Goal: Download file/media

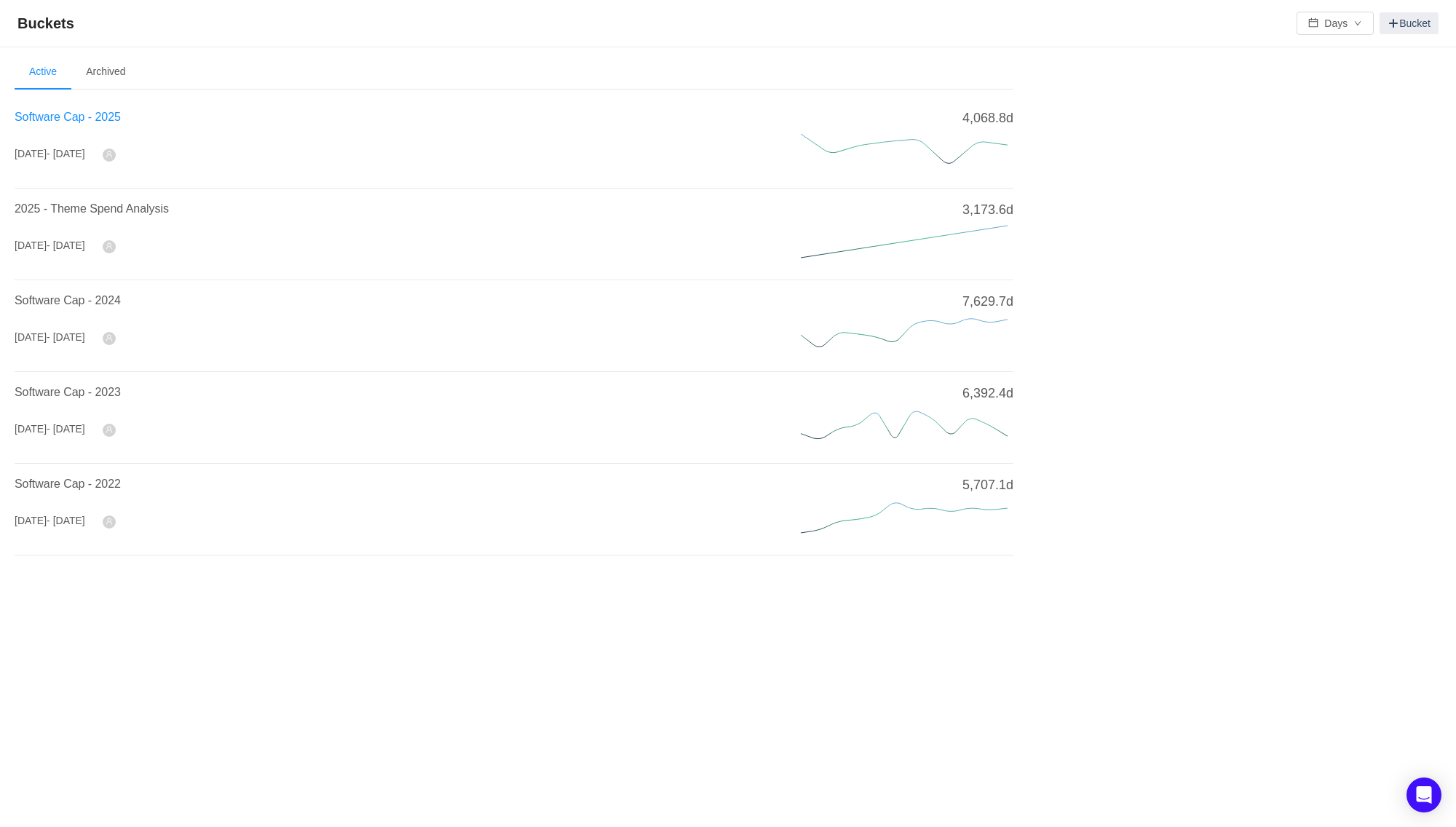
click at [84, 119] on span "Software Cap - 2025" at bounding box center [68, 116] width 106 height 12
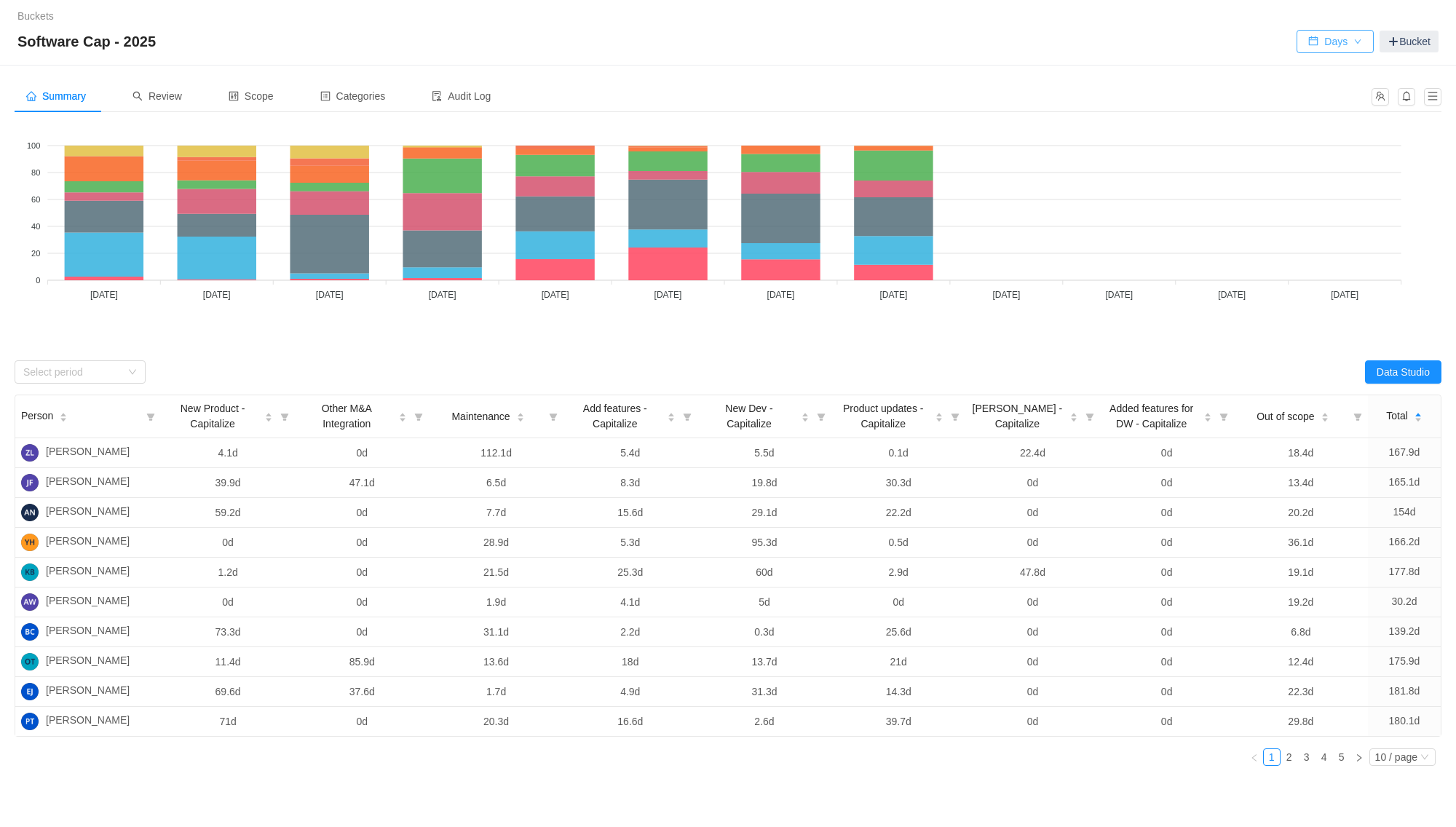
click at [1323, 40] on button "Days" at bounding box center [1334, 41] width 77 height 23
drag, startPoint x: 1334, startPoint y: 90, endPoint x: 1327, endPoint y: 100, distance: 12.2
click at [1334, 91] on li "Hours" at bounding box center [1330, 94] width 77 height 23
click at [1387, 372] on button "Data Studio" at bounding box center [1403, 372] width 76 height 23
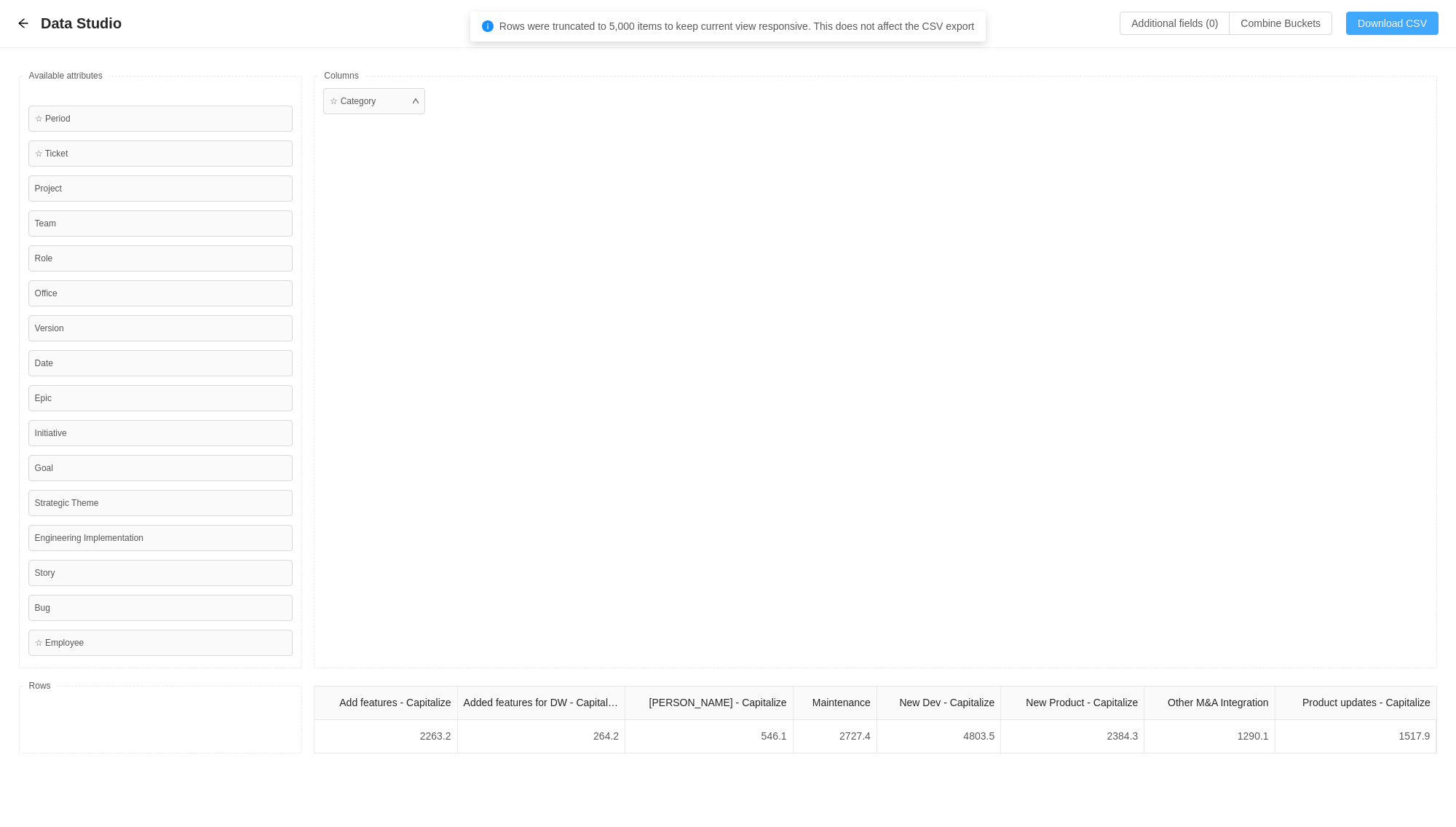
click at [1392, 30] on button "Download CSV" at bounding box center [1392, 23] width 92 height 23
click at [1375, 25] on button "Download CSV" at bounding box center [1392, 23] width 92 height 23
click at [1382, 29] on button "Download CSV" at bounding box center [1392, 23] width 92 height 23
click at [579, 266] on div "☆ Category" at bounding box center [875, 372] width 1123 height 592
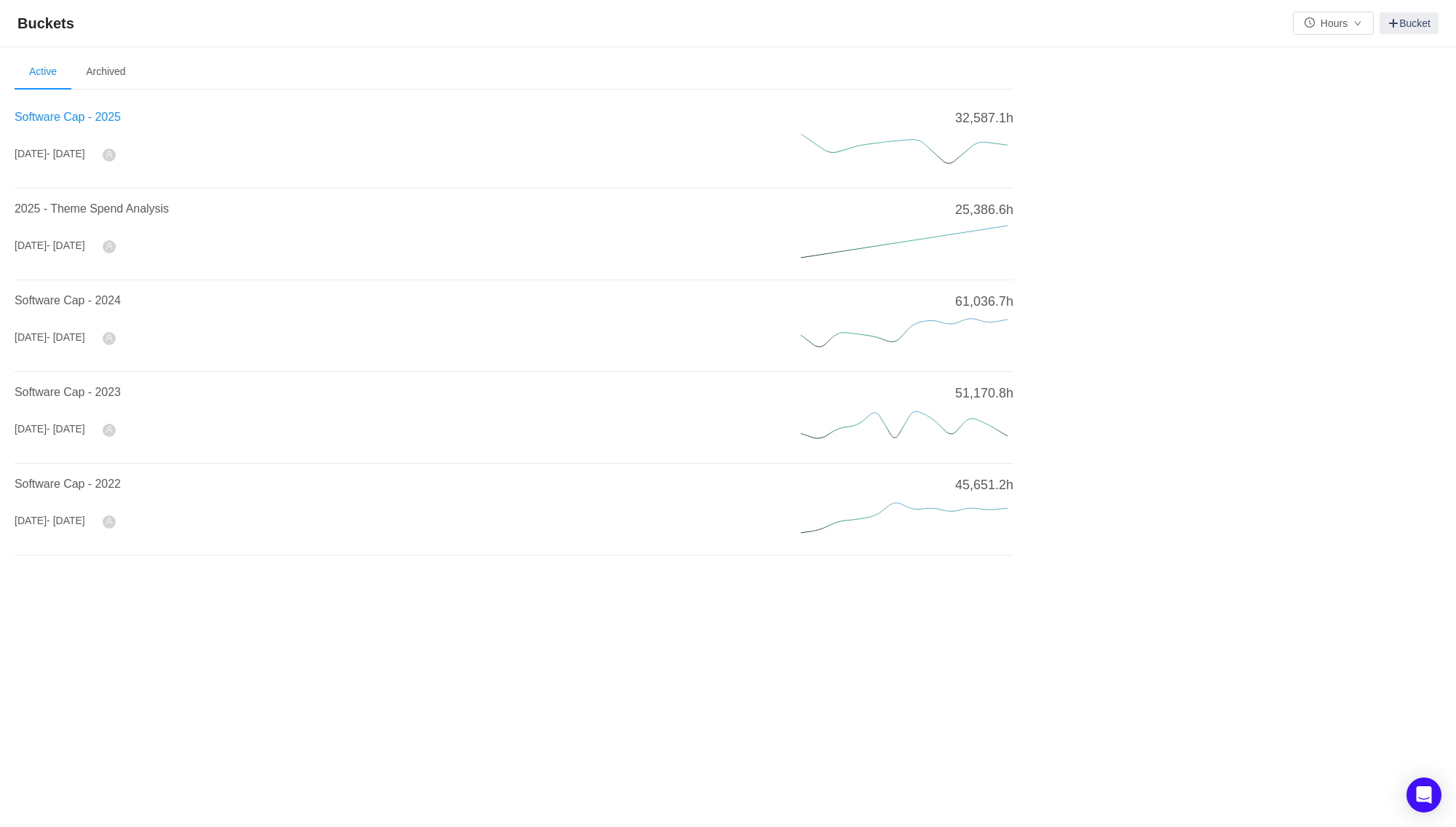
click at [85, 118] on span "Software Cap - 2025" at bounding box center [68, 116] width 106 height 12
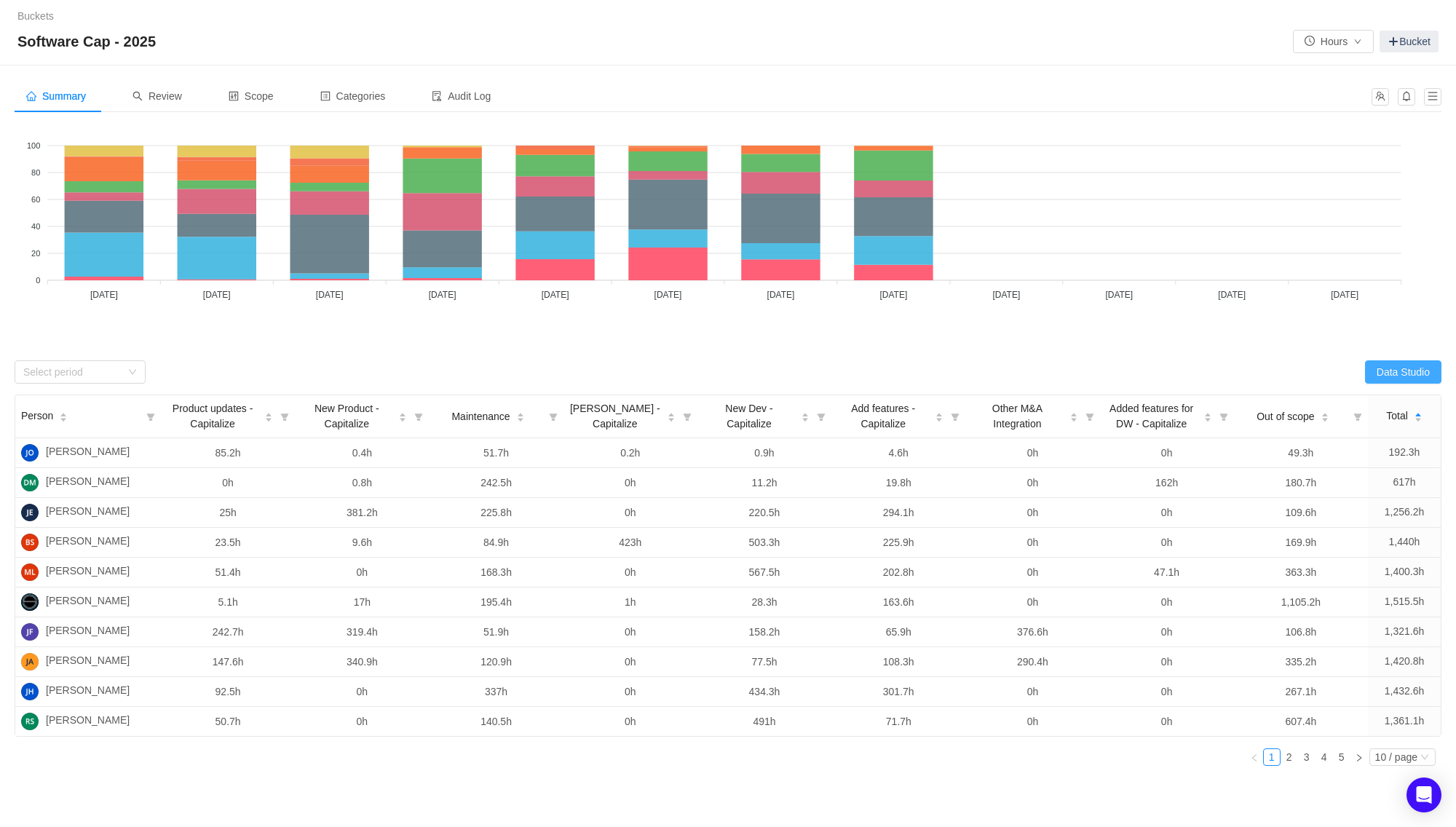
click at [1394, 362] on button "Data Studio" at bounding box center [1403, 372] width 76 height 23
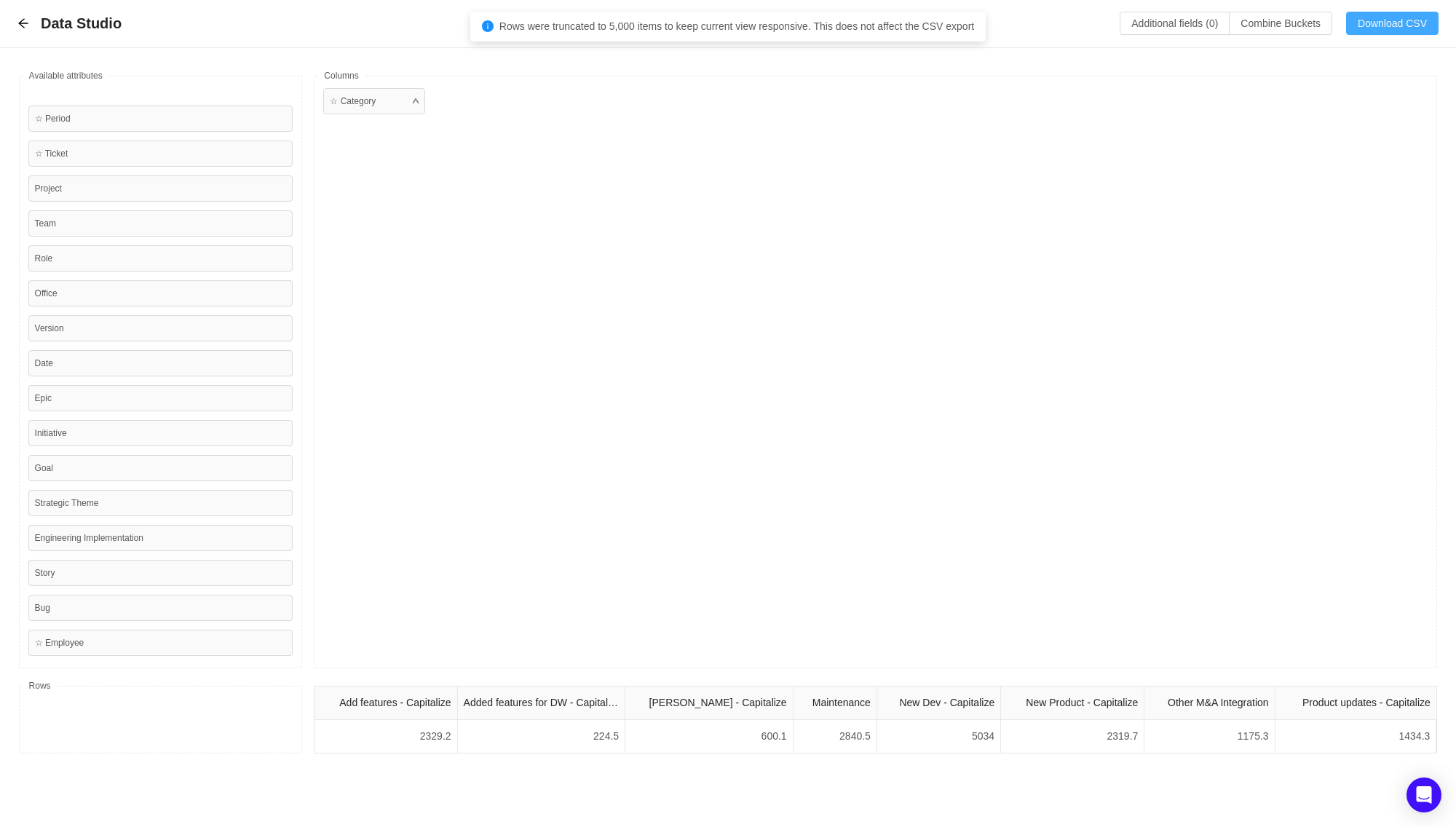
click at [1387, 19] on button "Download CSV" at bounding box center [1392, 23] width 92 height 23
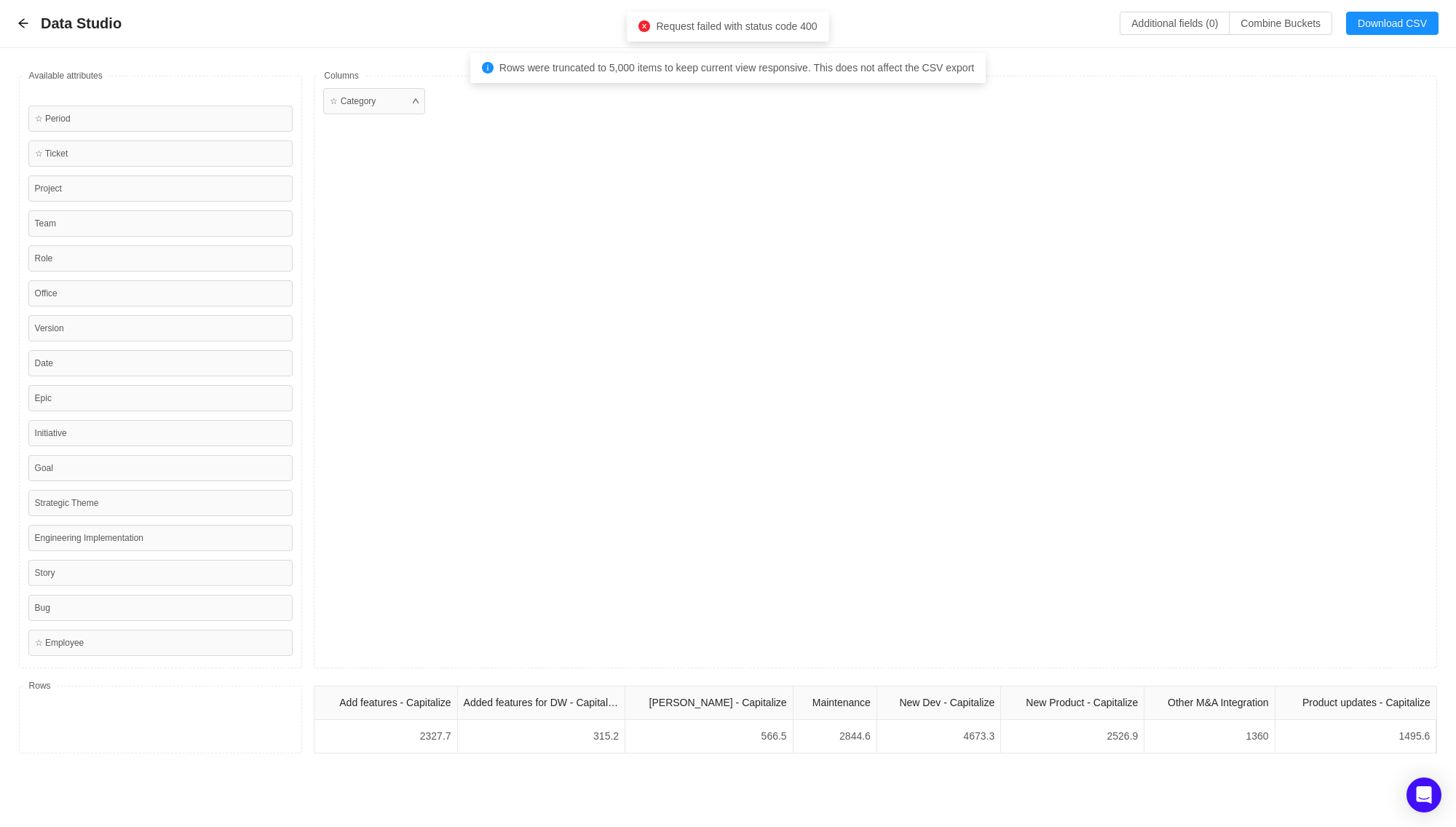
click at [557, 140] on div "☆ Category" at bounding box center [875, 372] width 1123 height 592
